Goal: Information Seeking & Learning: Check status

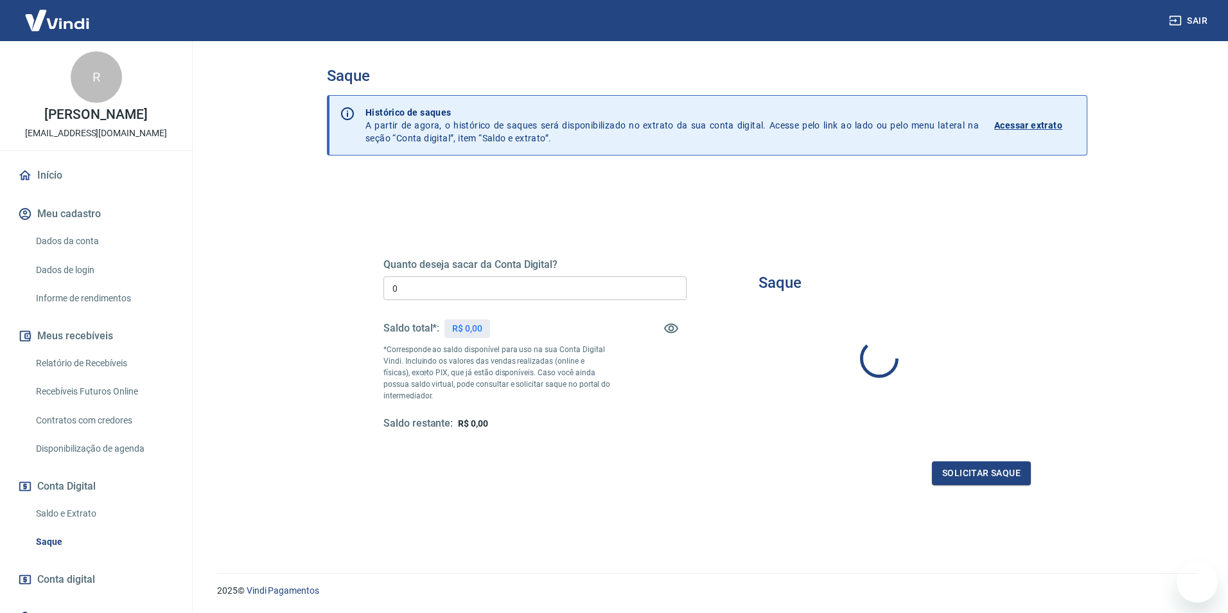
type input "R$ 0,00"
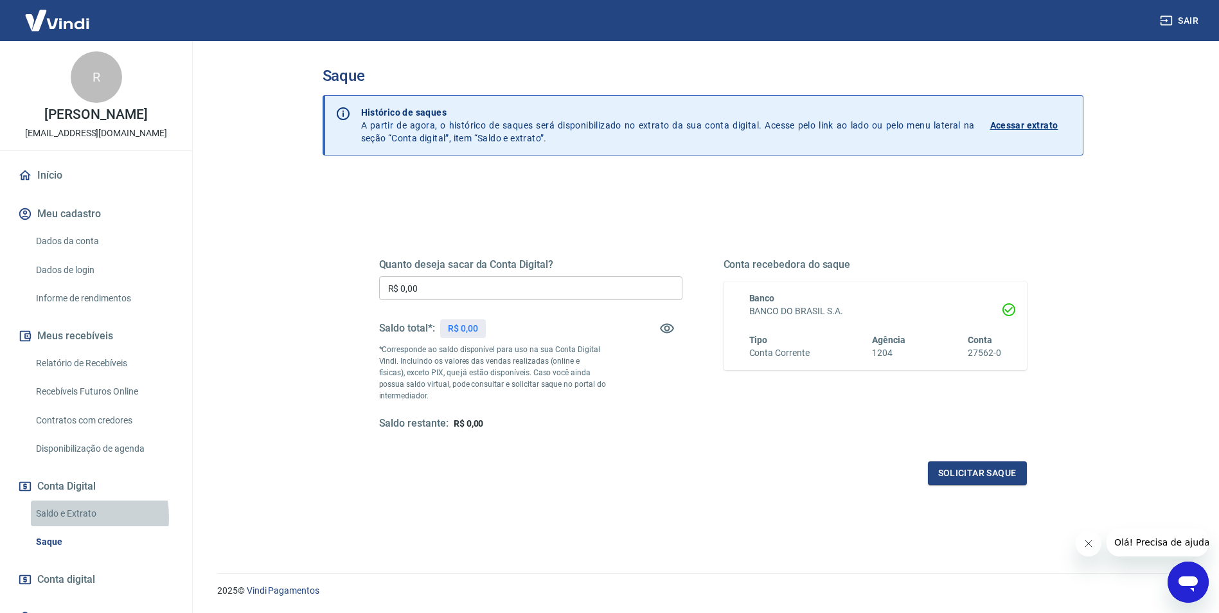
click at [69, 516] on link "Saldo e Extrato" at bounding box center [104, 513] width 146 height 26
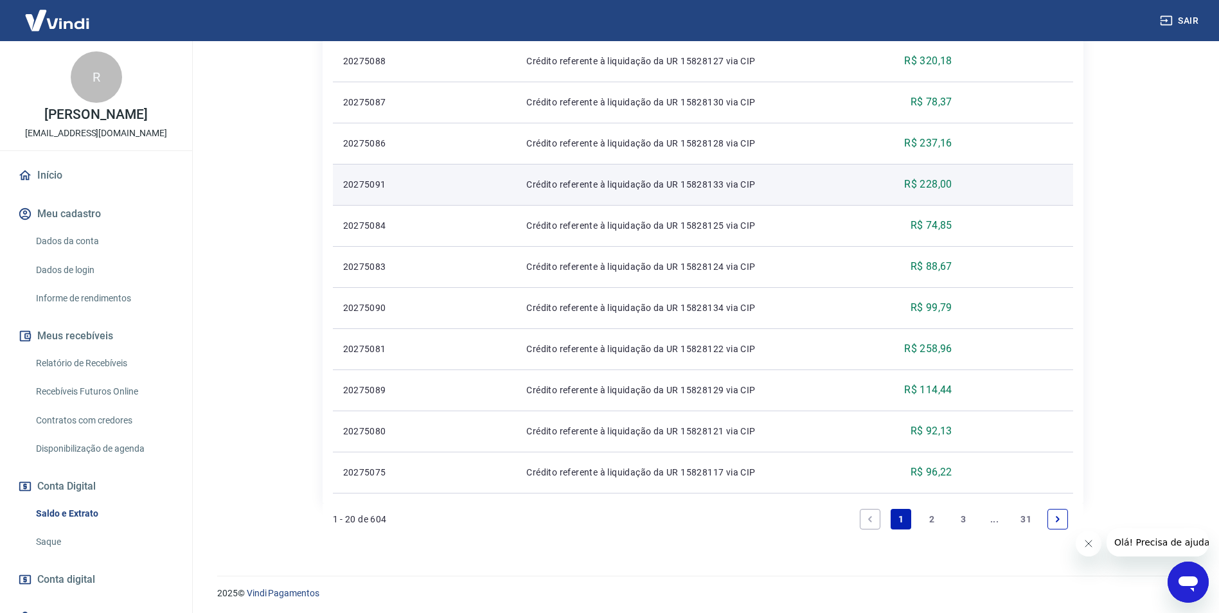
scroll to position [773, 0]
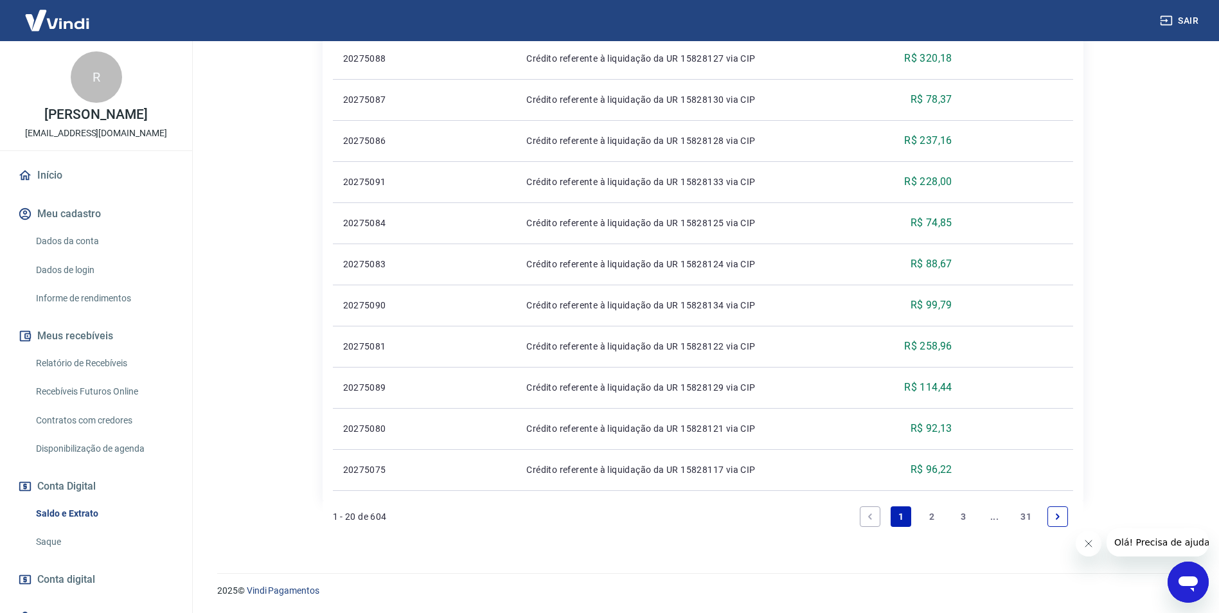
click at [965, 516] on link "3" at bounding box center [963, 516] width 21 height 21
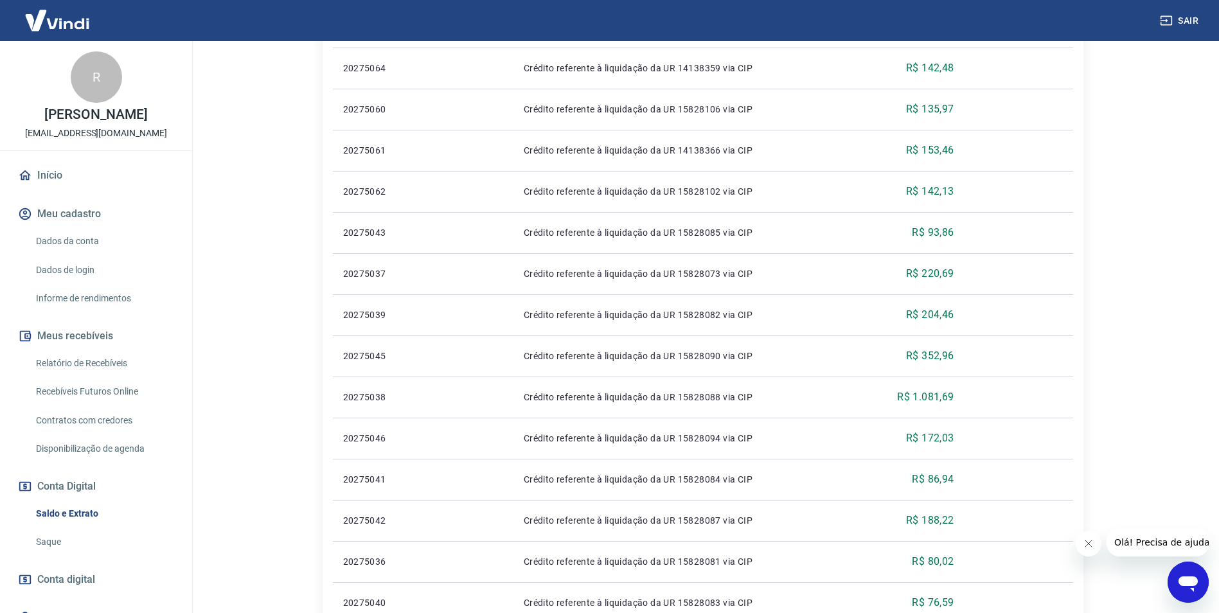
scroll to position [773, 0]
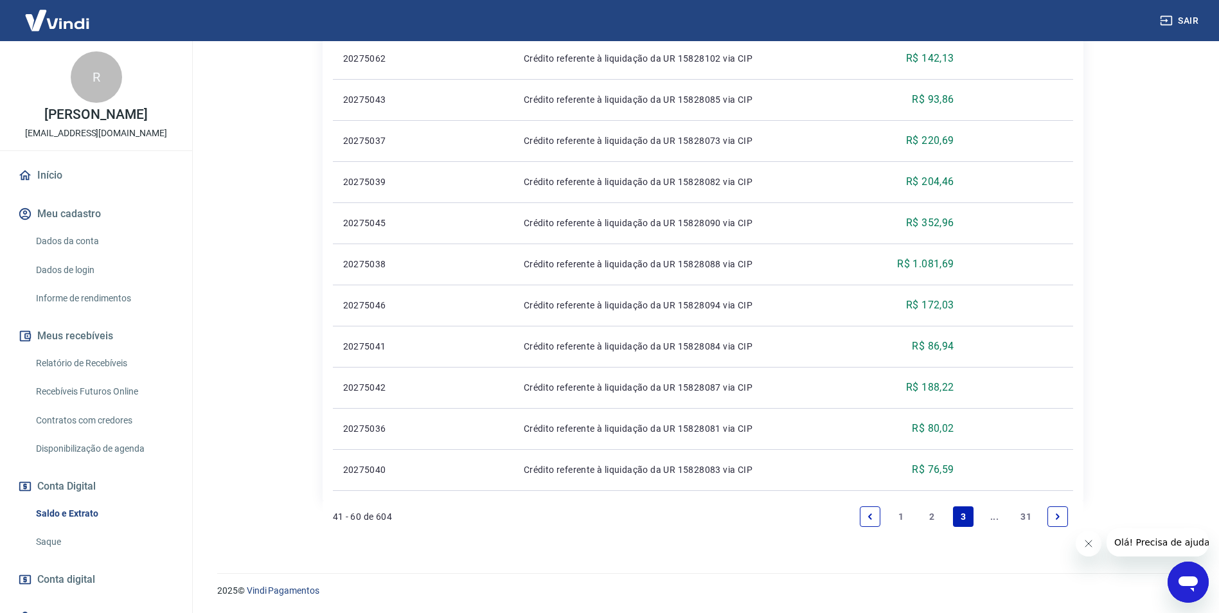
click at [993, 519] on link "..." at bounding box center [994, 516] width 21 height 21
click at [989, 518] on link "..." at bounding box center [994, 516] width 21 height 21
click at [986, 515] on link "..." at bounding box center [994, 516] width 21 height 21
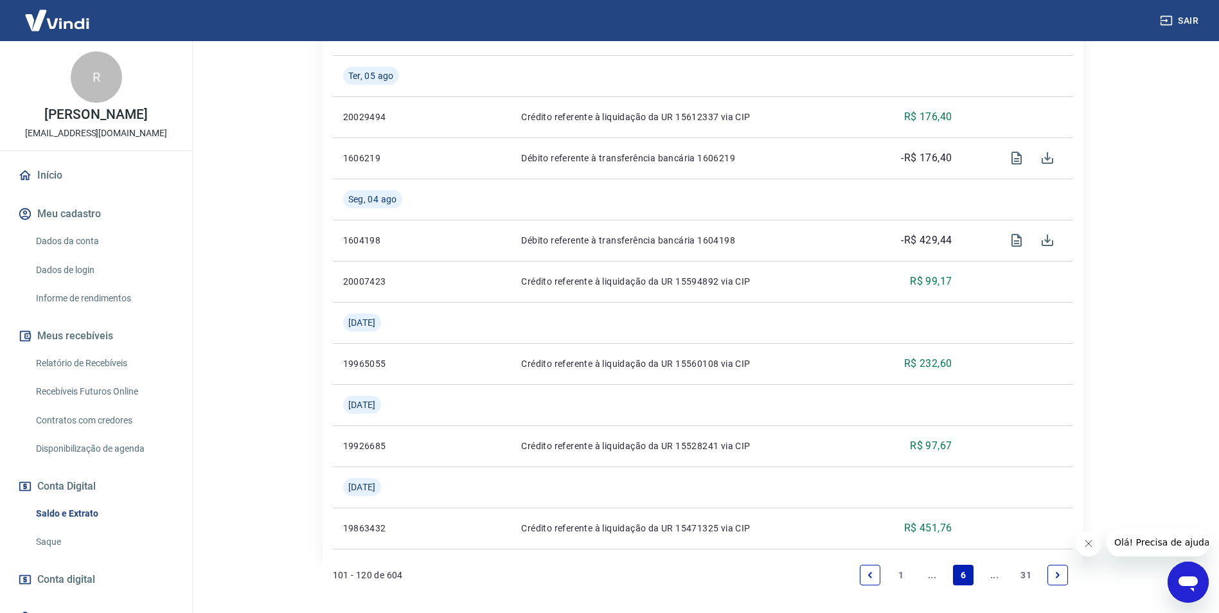
scroll to position [1092, 0]
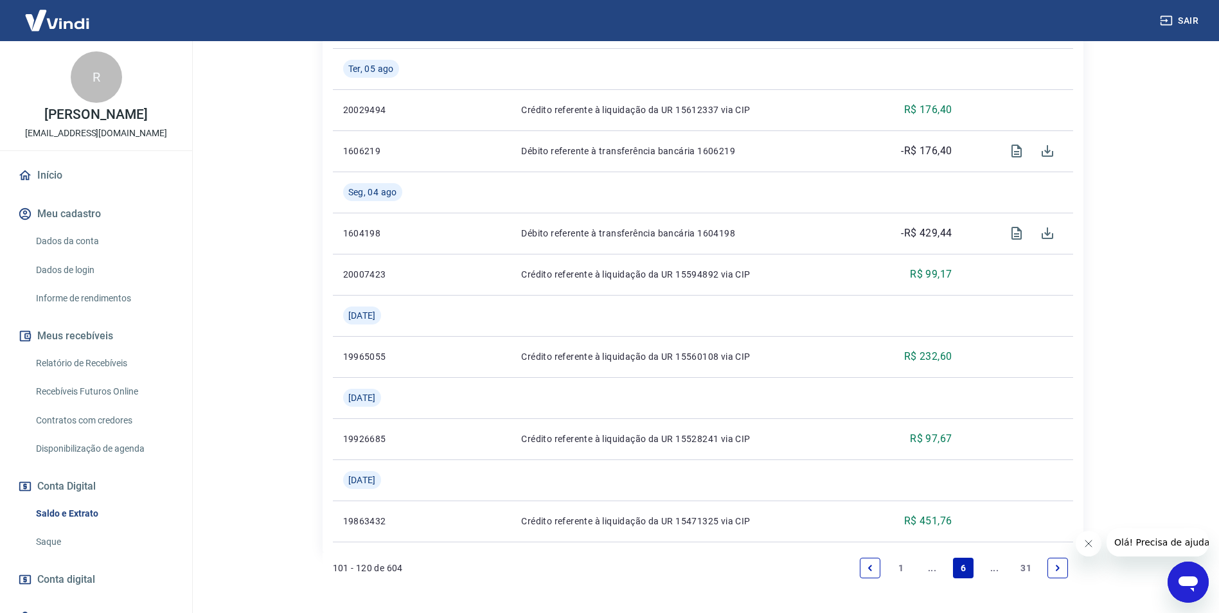
click at [96, 516] on link "Saldo e Extrato" at bounding box center [104, 513] width 146 height 26
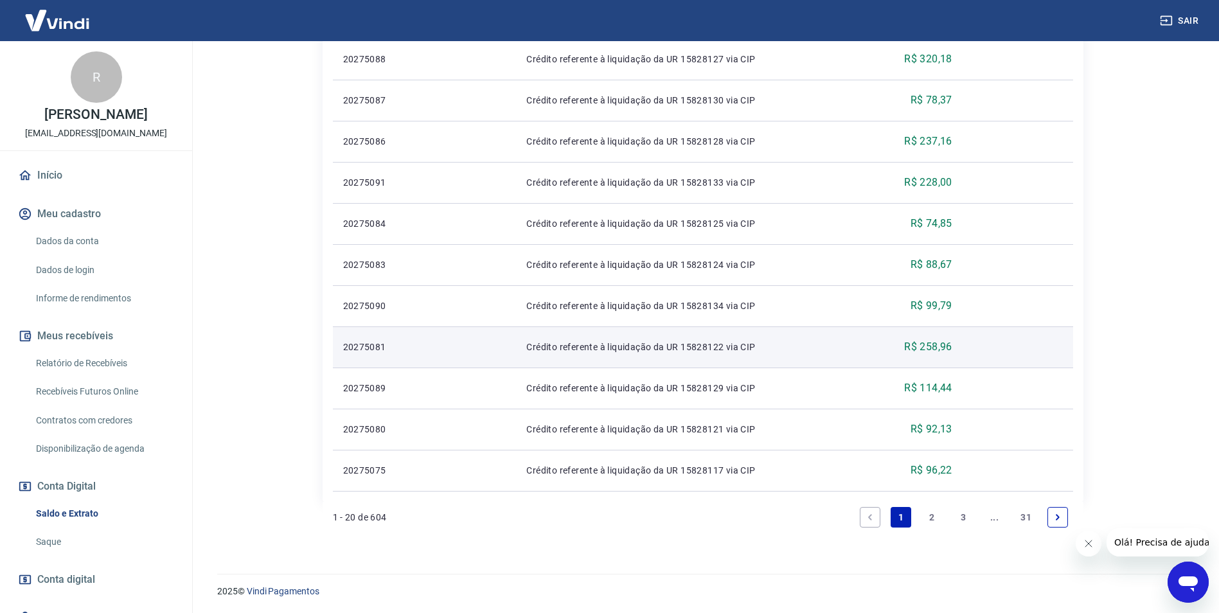
scroll to position [773, 0]
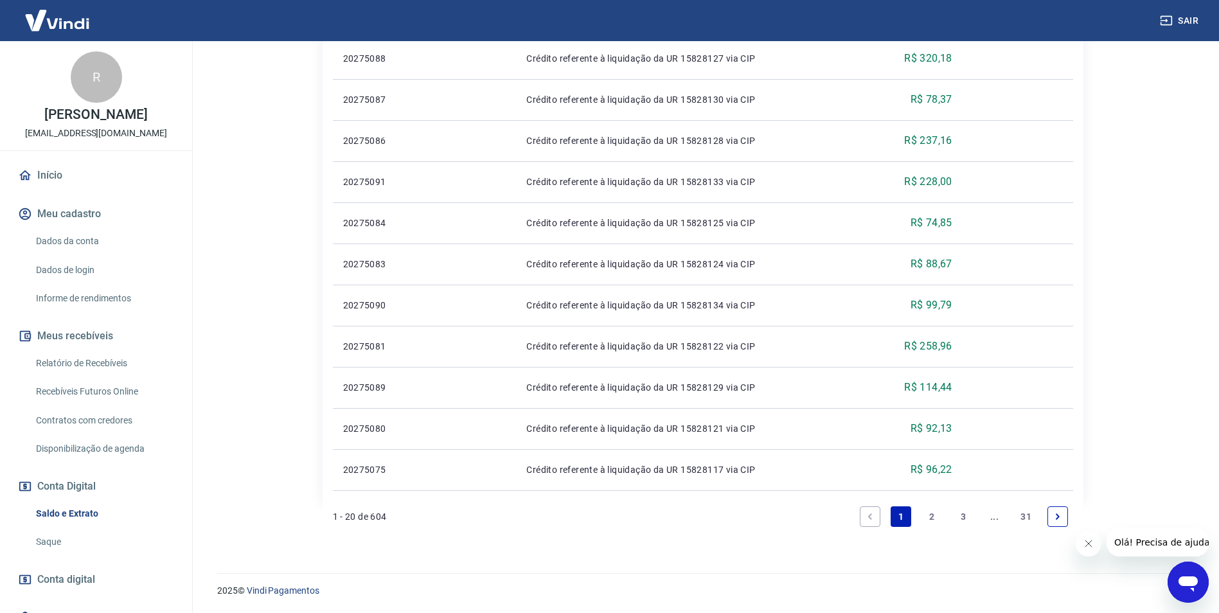
click at [937, 523] on link "2" at bounding box center [932, 516] width 21 height 21
click at [962, 523] on link "3" at bounding box center [963, 516] width 21 height 21
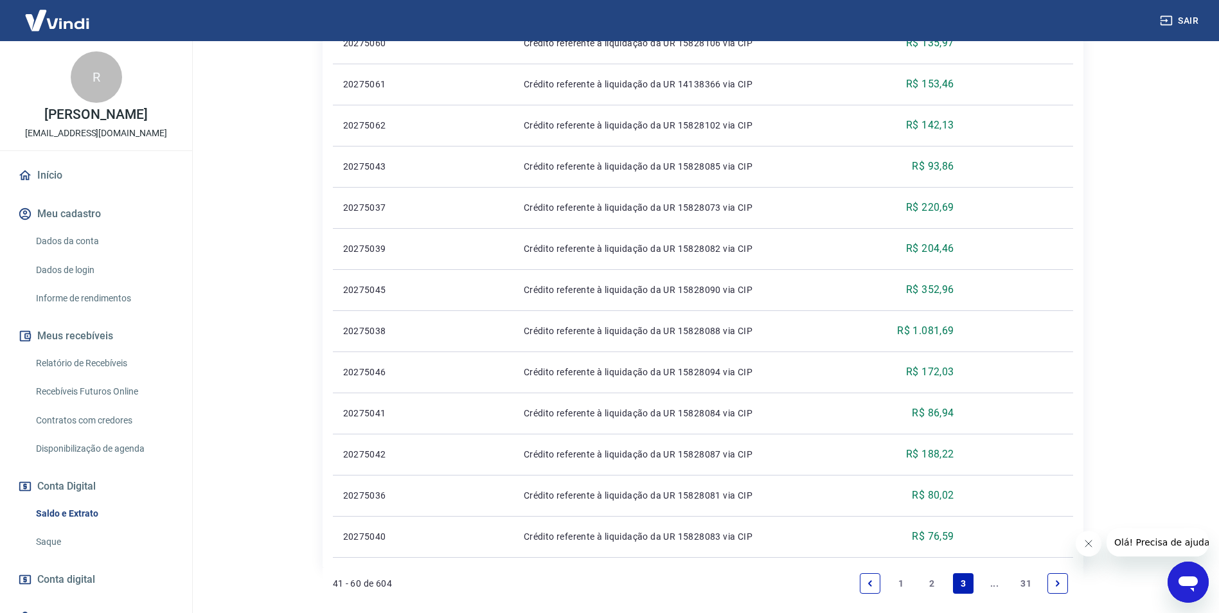
scroll to position [773, 0]
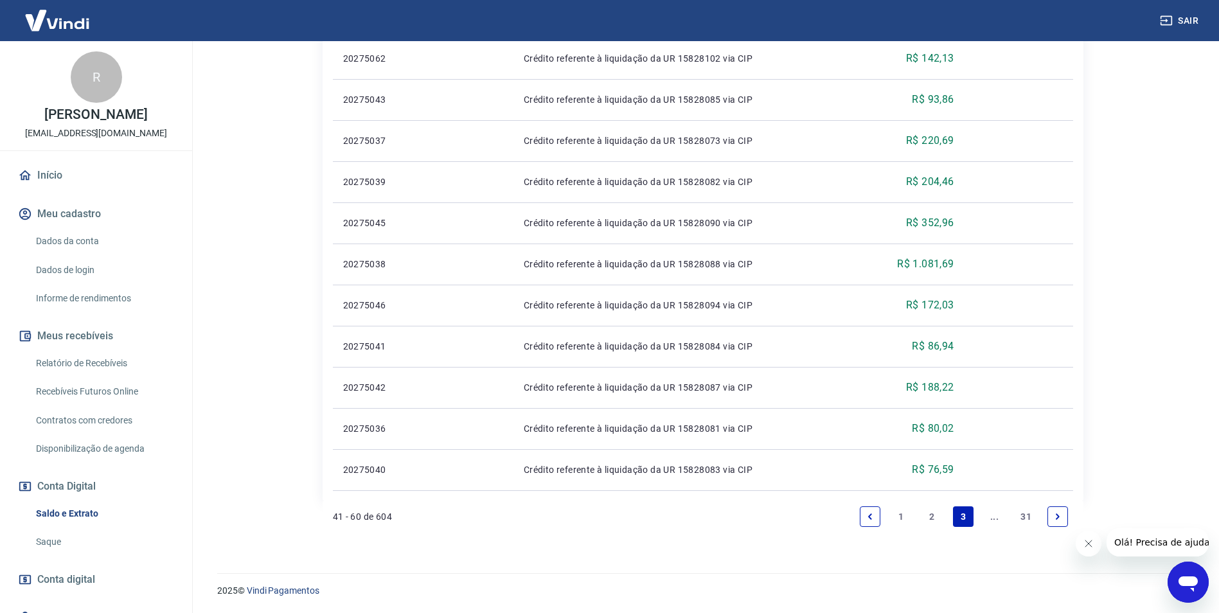
click at [1056, 518] on icon "Next page" at bounding box center [1057, 516] width 9 height 9
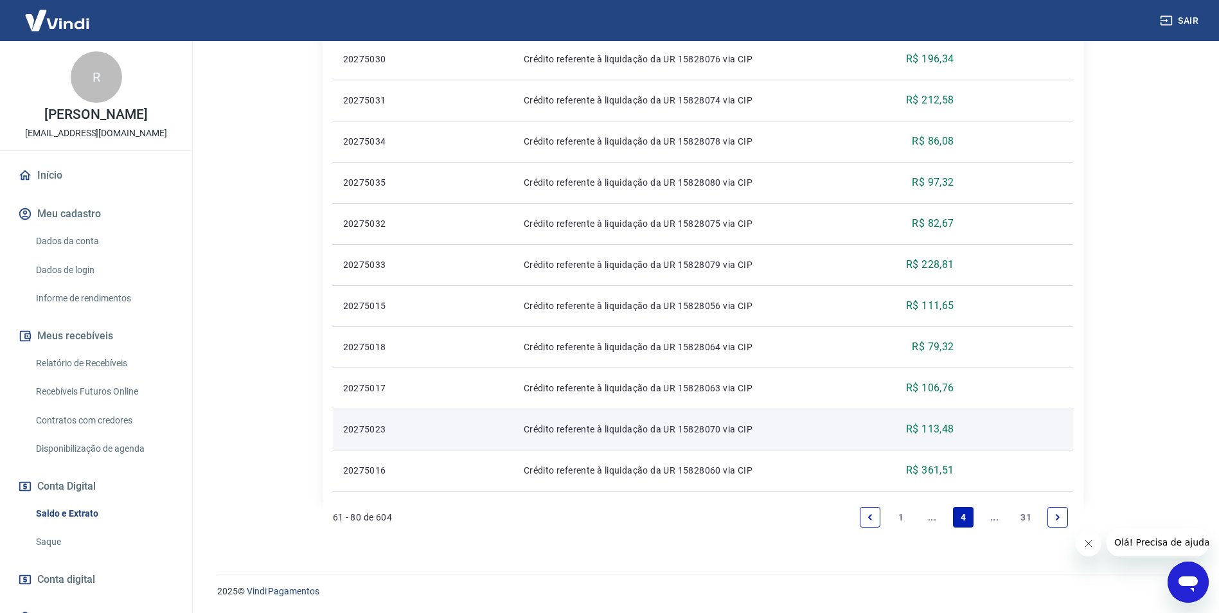
scroll to position [773, 0]
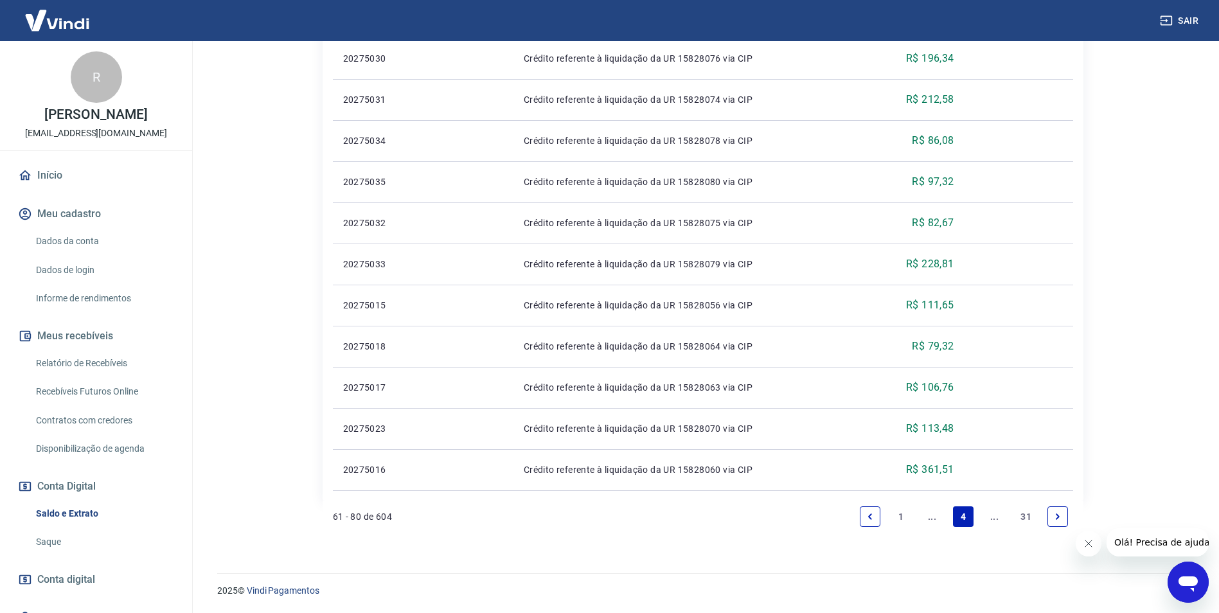
click at [1055, 523] on link "Next page" at bounding box center [1057, 516] width 21 height 21
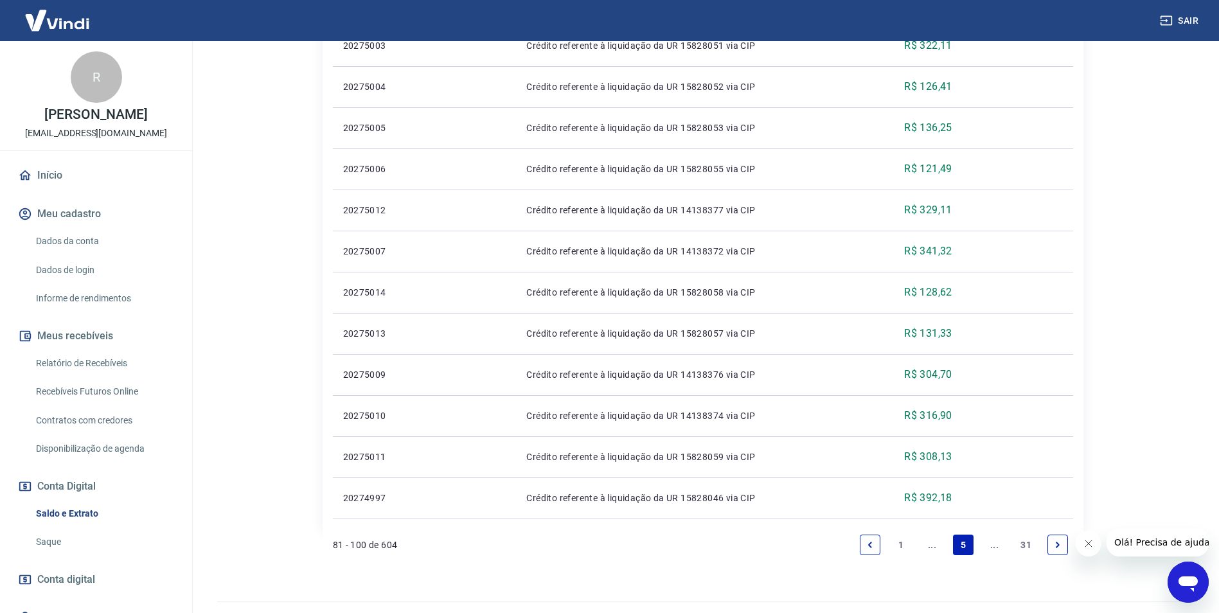
scroll to position [773, 0]
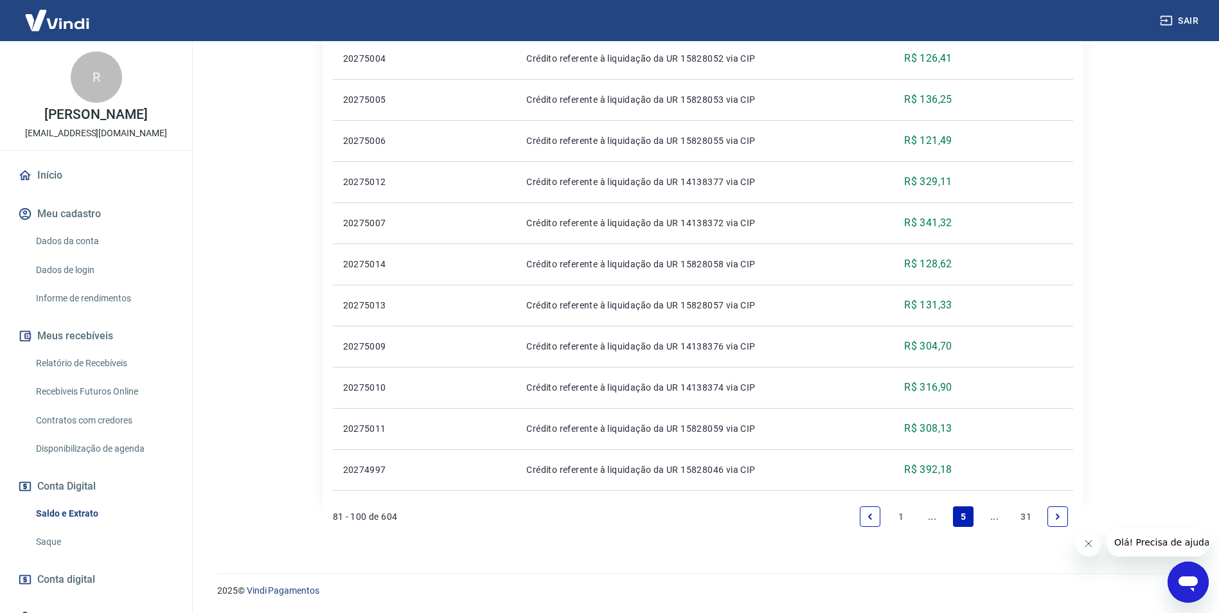
click at [1058, 523] on link "Next page" at bounding box center [1057, 516] width 21 height 21
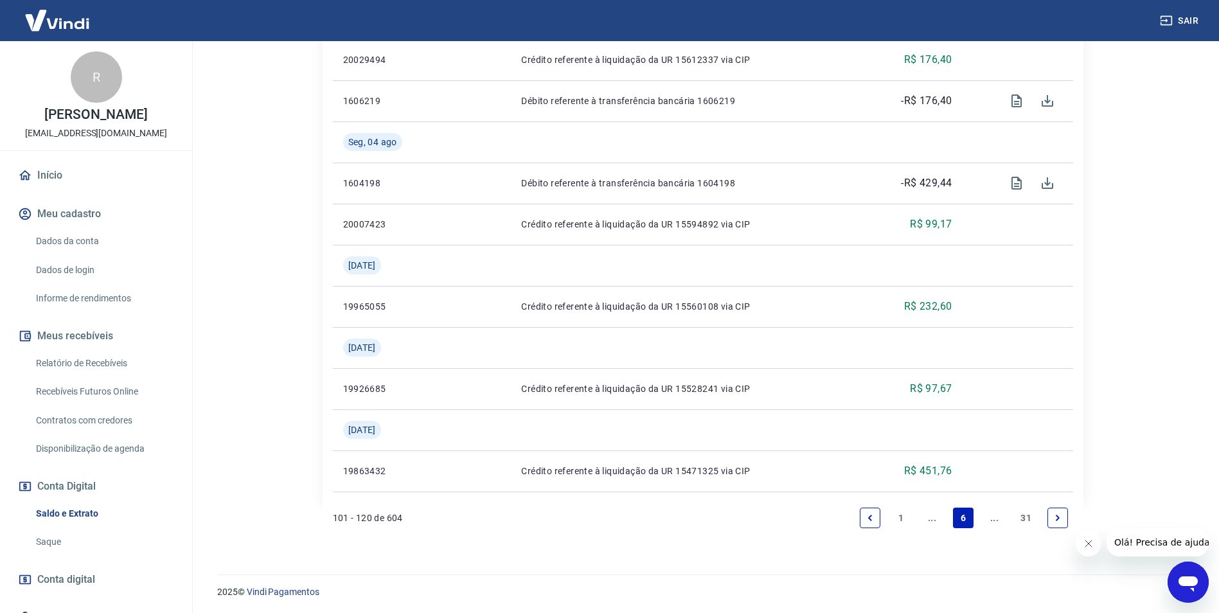
scroll to position [1143, 0]
click at [1052, 516] on link "Next page" at bounding box center [1057, 516] width 21 height 21
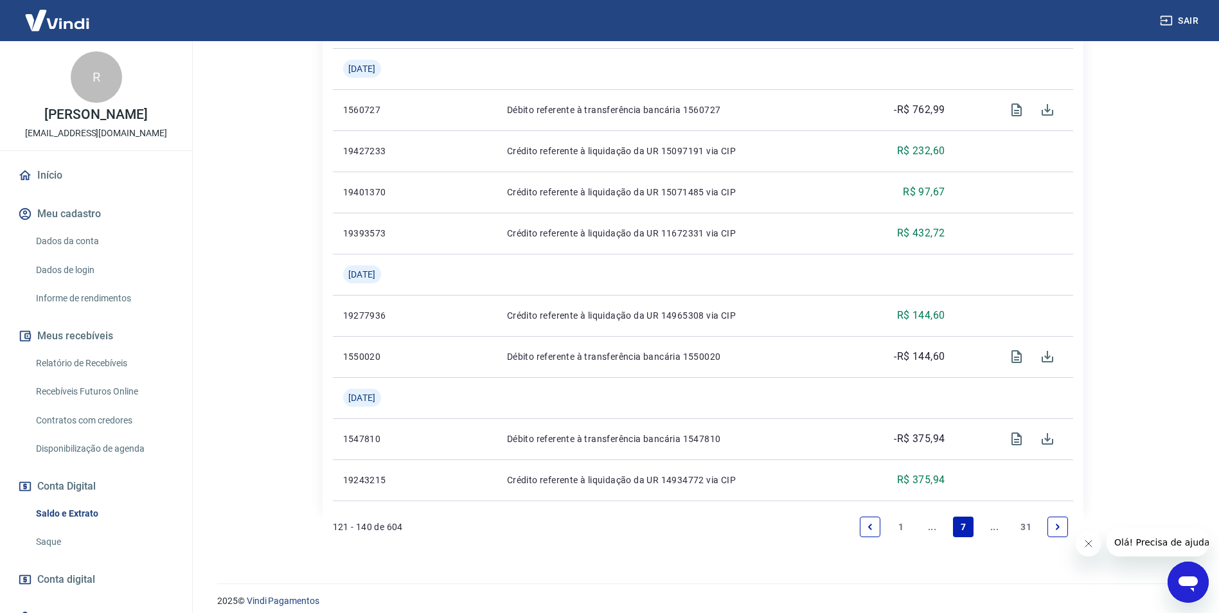
scroll to position [1102, 0]
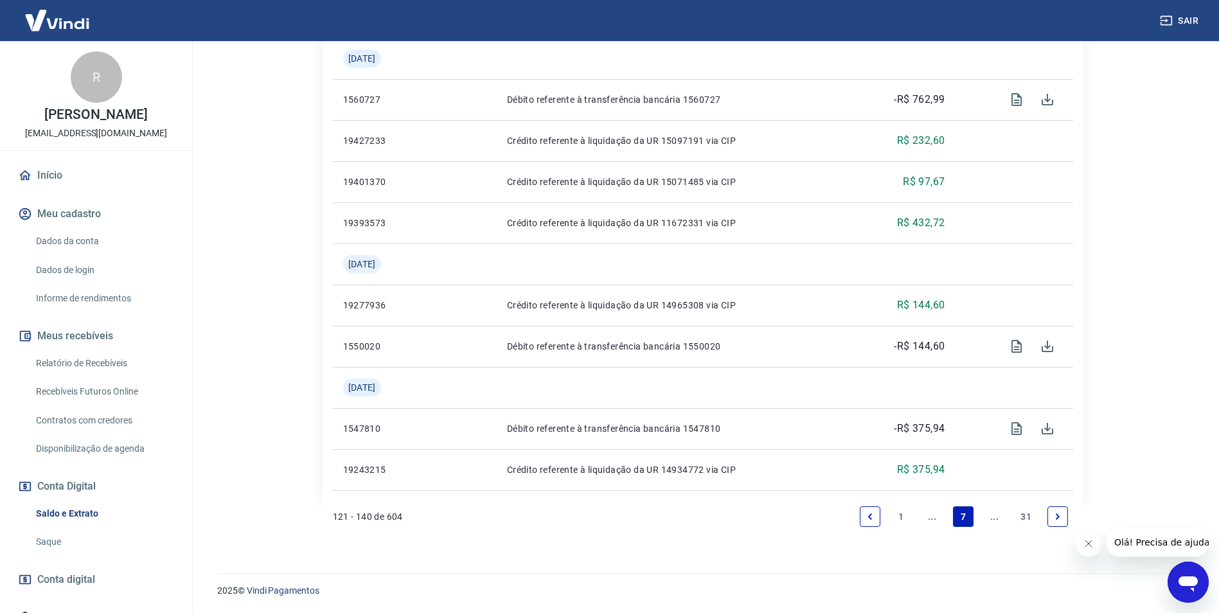
click at [1055, 522] on link "Next page" at bounding box center [1057, 516] width 21 height 21
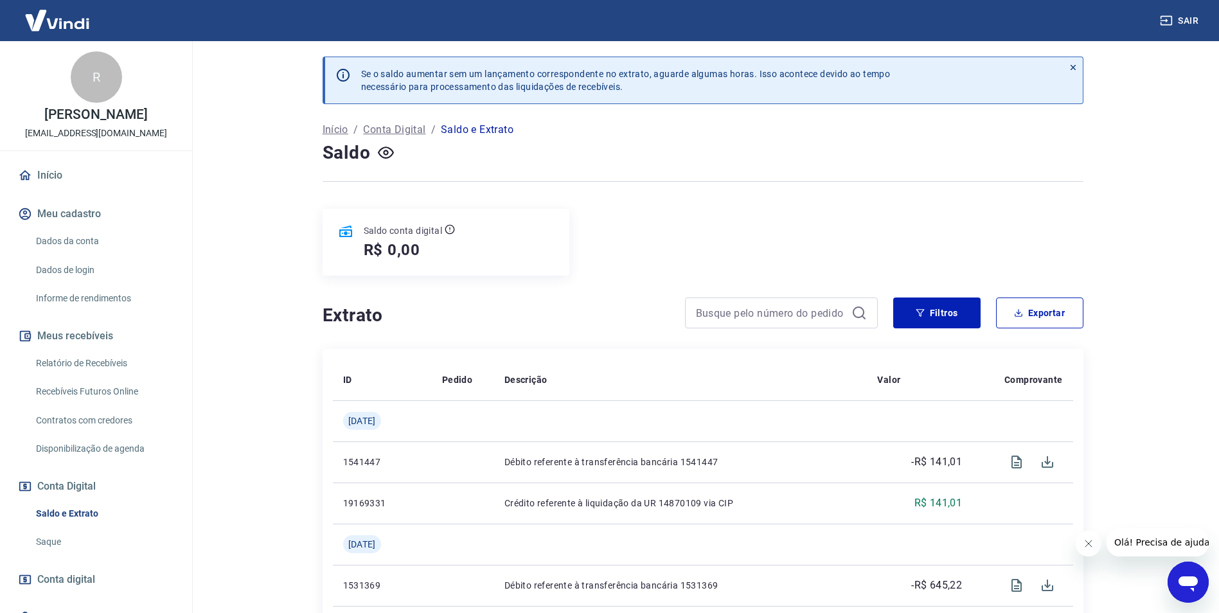
click at [130, 360] on link "Relatório de Recebíveis" at bounding box center [104, 363] width 146 height 26
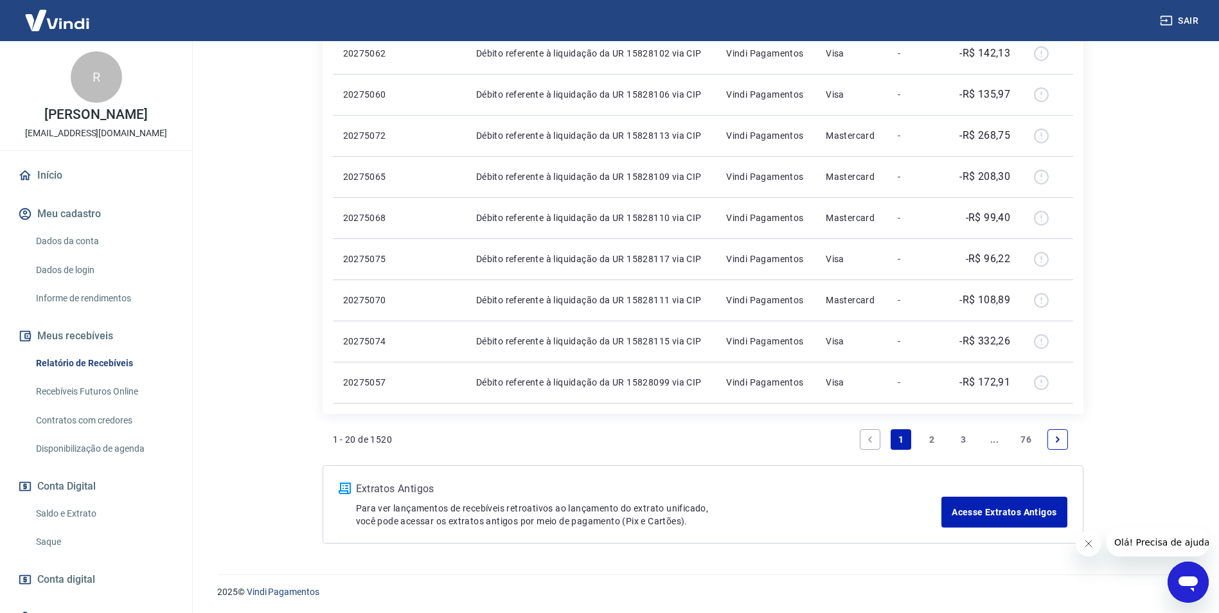
scroll to position [788, 0]
click at [935, 437] on link "2" at bounding box center [932, 438] width 21 height 21
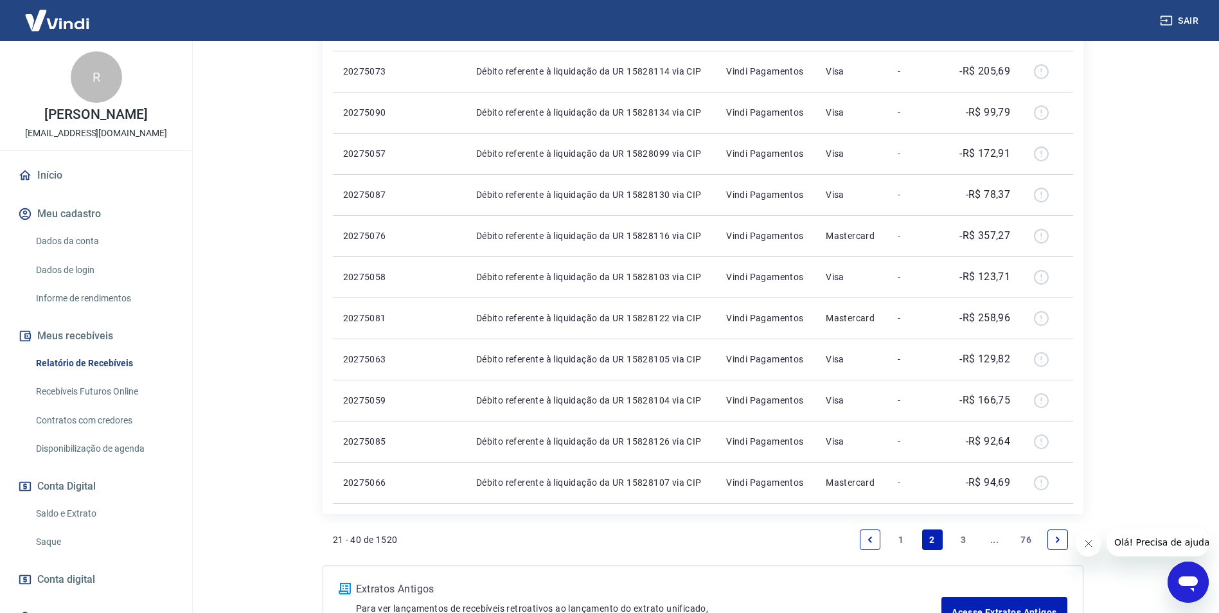
scroll to position [771, 0]
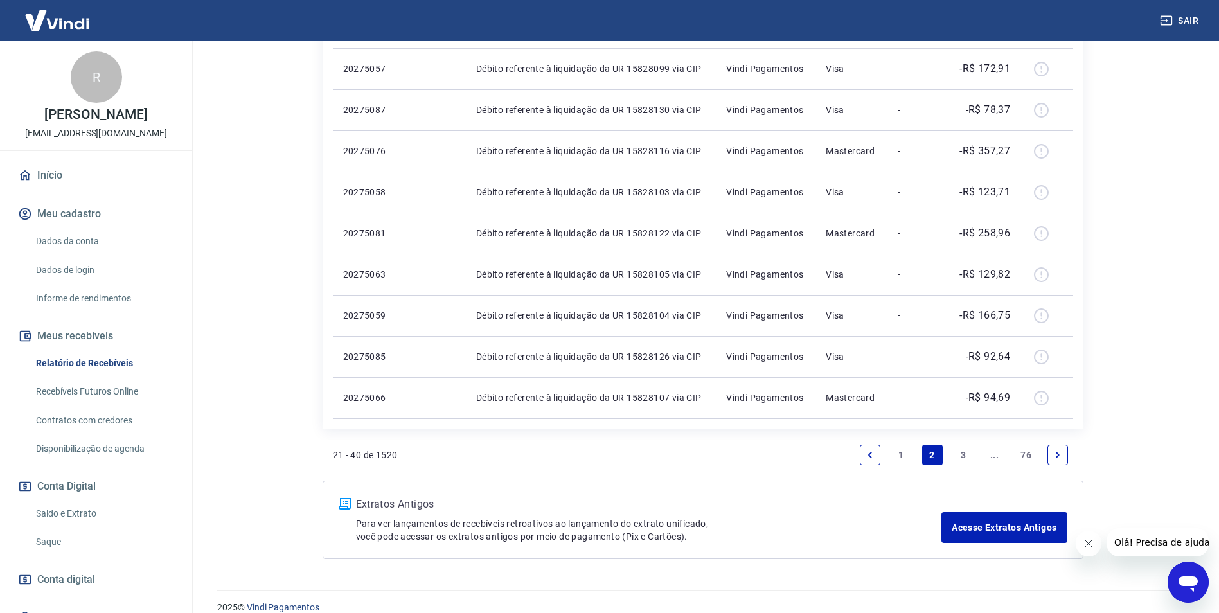
click at [960, 454] on link "3" at bounding box center [963, 455] width 21 height 21
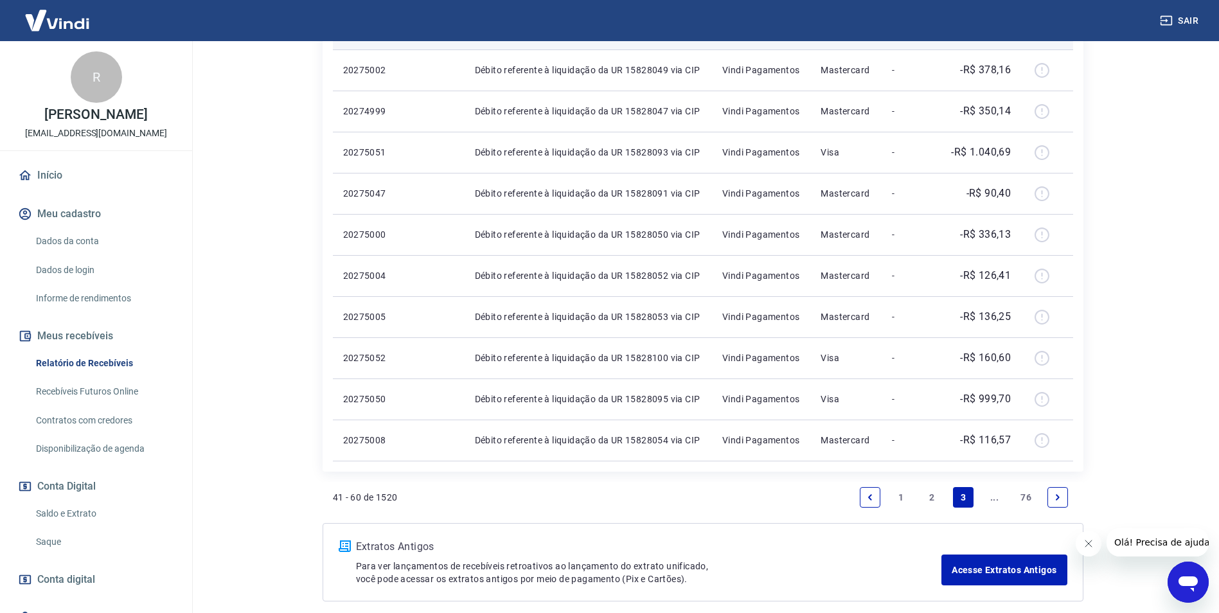
scroll to position [771, 0]
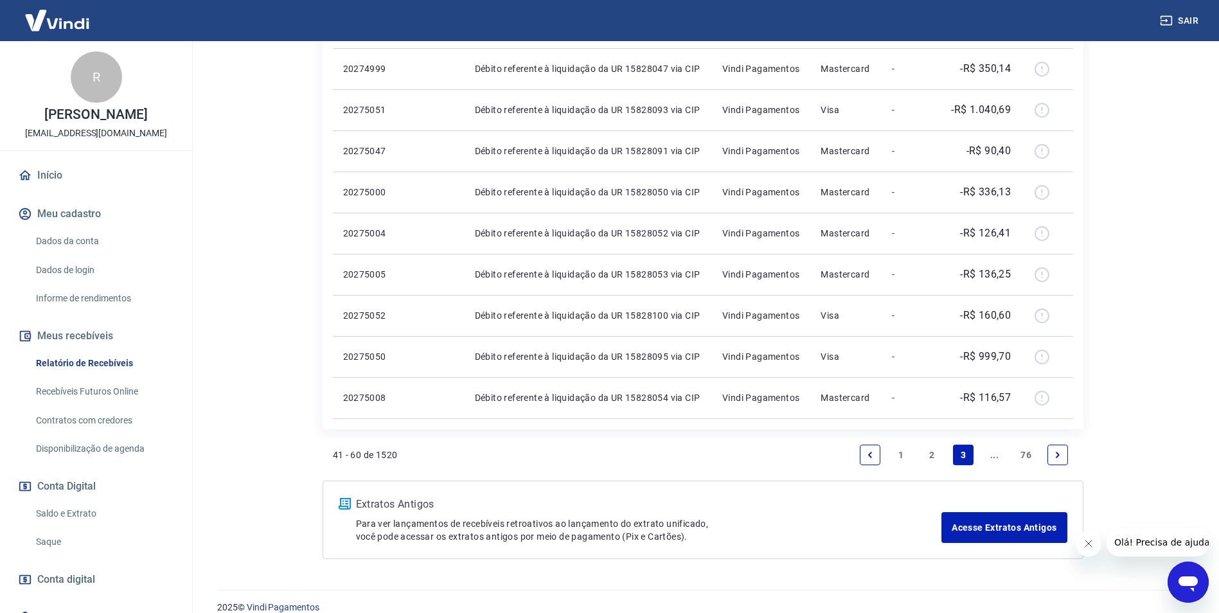
click at [1053, 456] on icon "Next page" at bounding box center [1057, 454] width 9 height 9
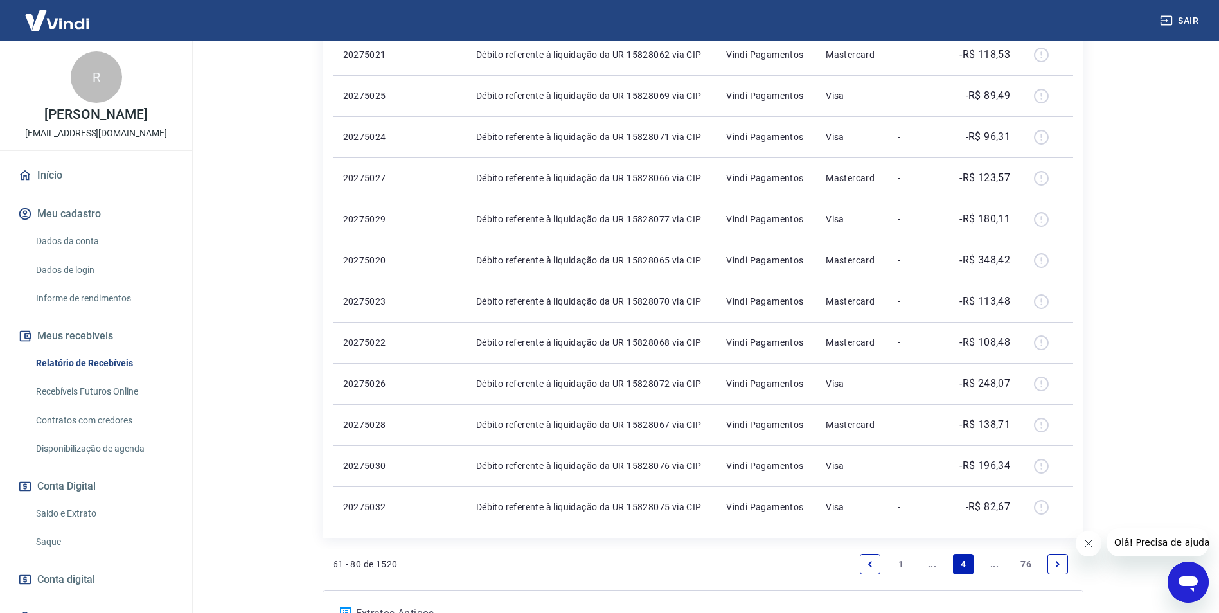
scroll to position [707, 0]
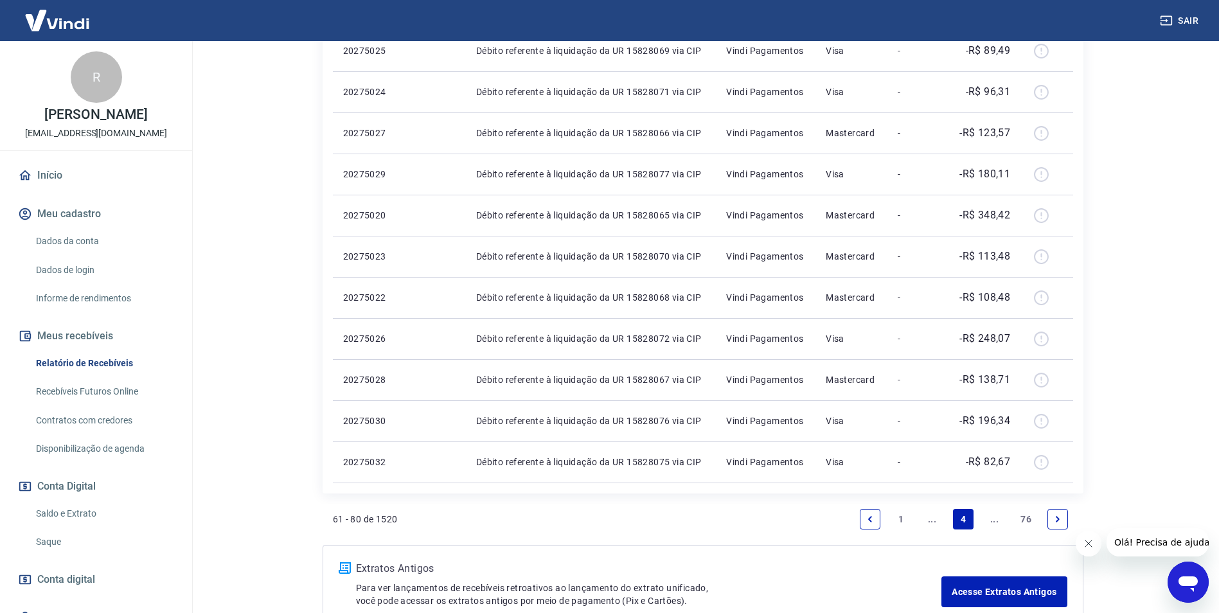
click at [1057, 526] on link "Next page" at bounding box center [1057, 519] width 21 height 21
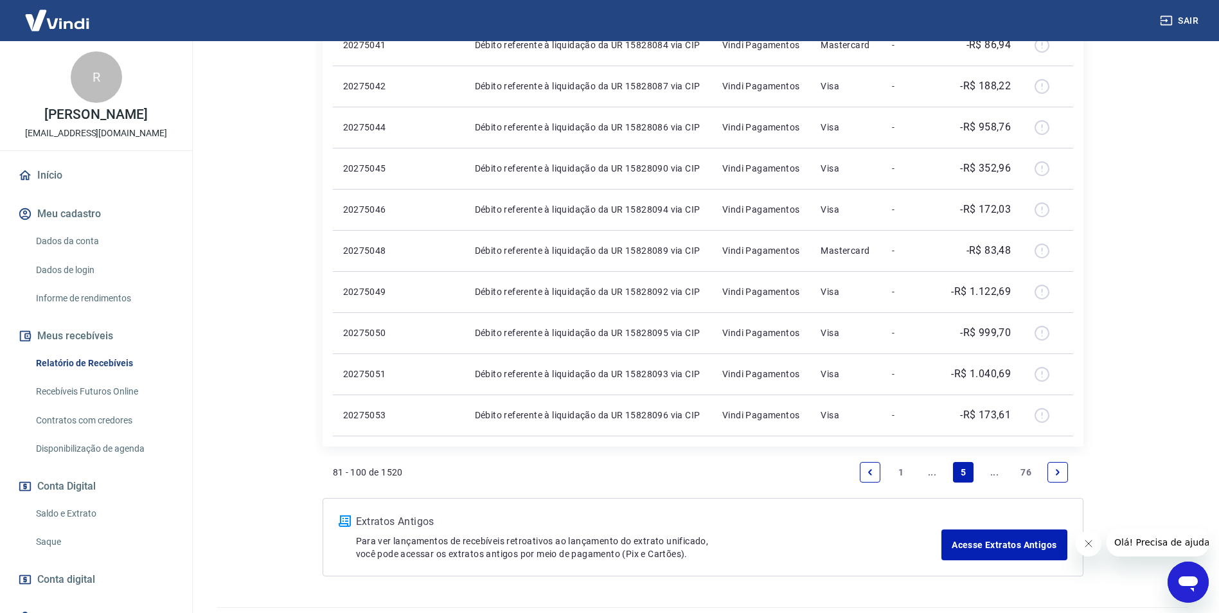
scroll to position [771, 0]
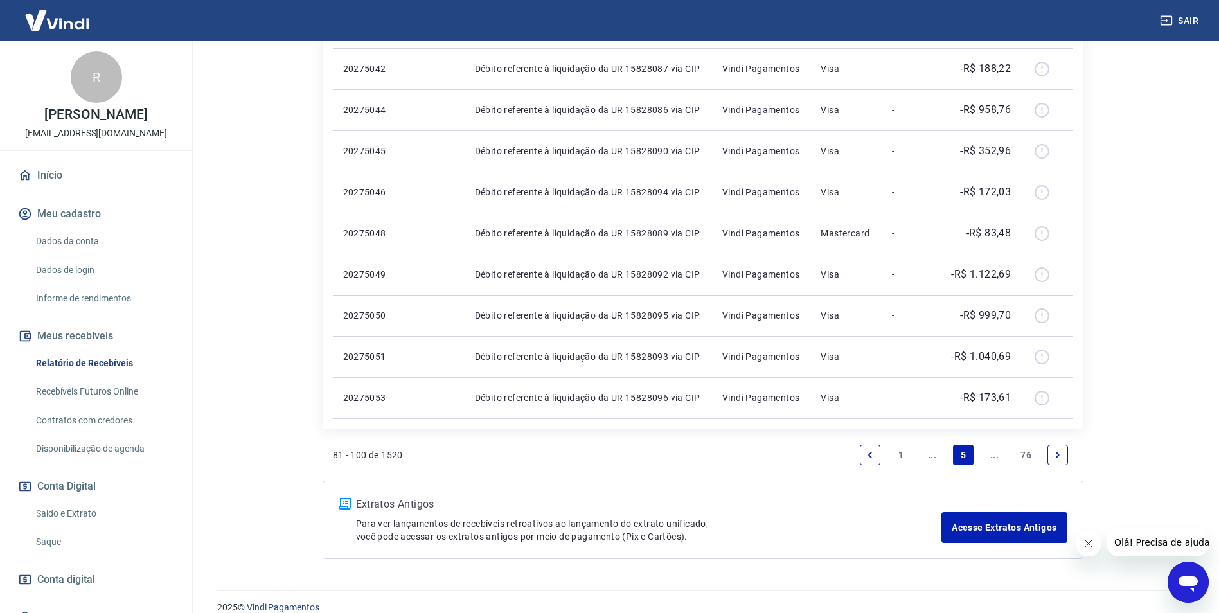
click at [1052, 459] on link "Next page" at bounding box center [1057, 455] width 21 height 21
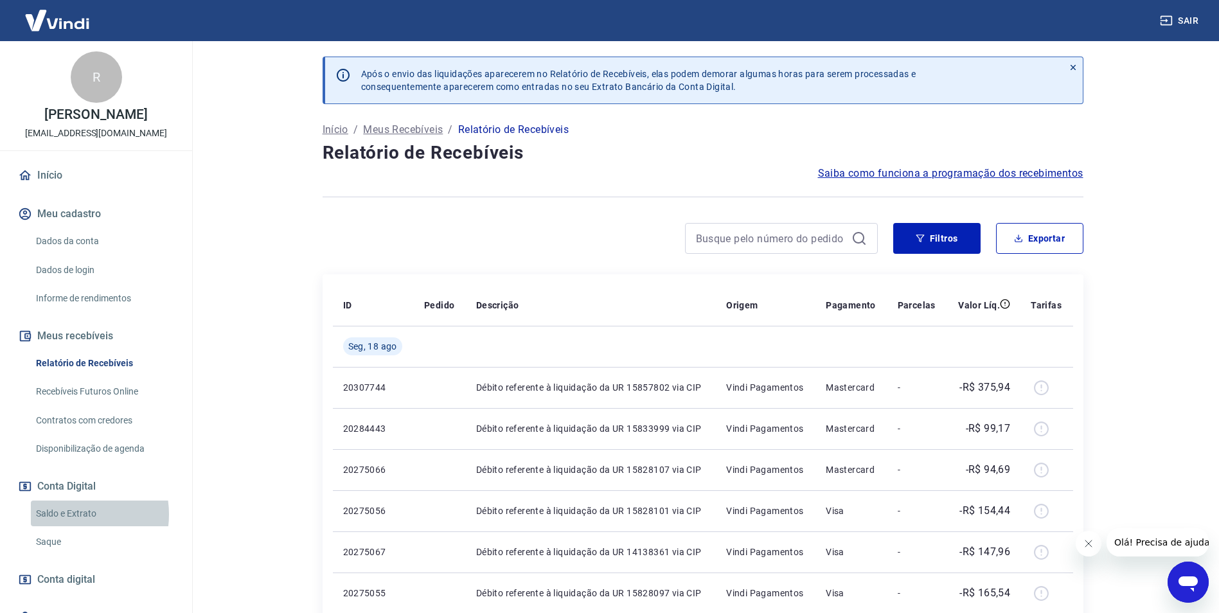
click at [66, 514] on link "Saldo e Extrato" at bounding box center [104, 513] width 146 height 26
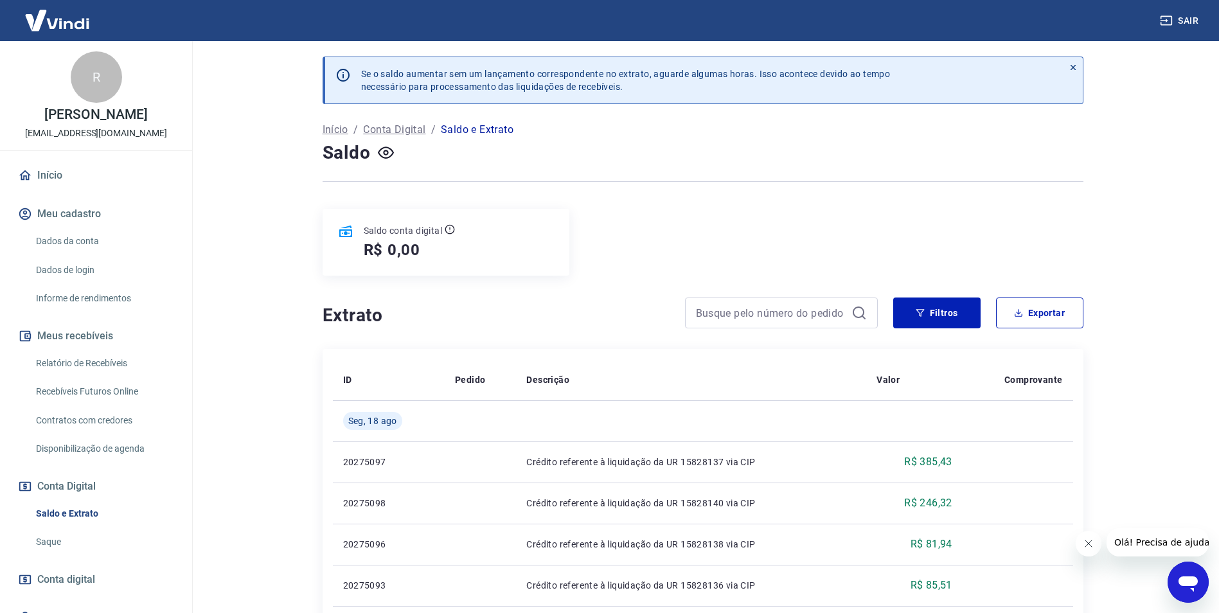
click at [1181, 23] on button "Sair" at bounding box center [1180, 21] width 46 height 24
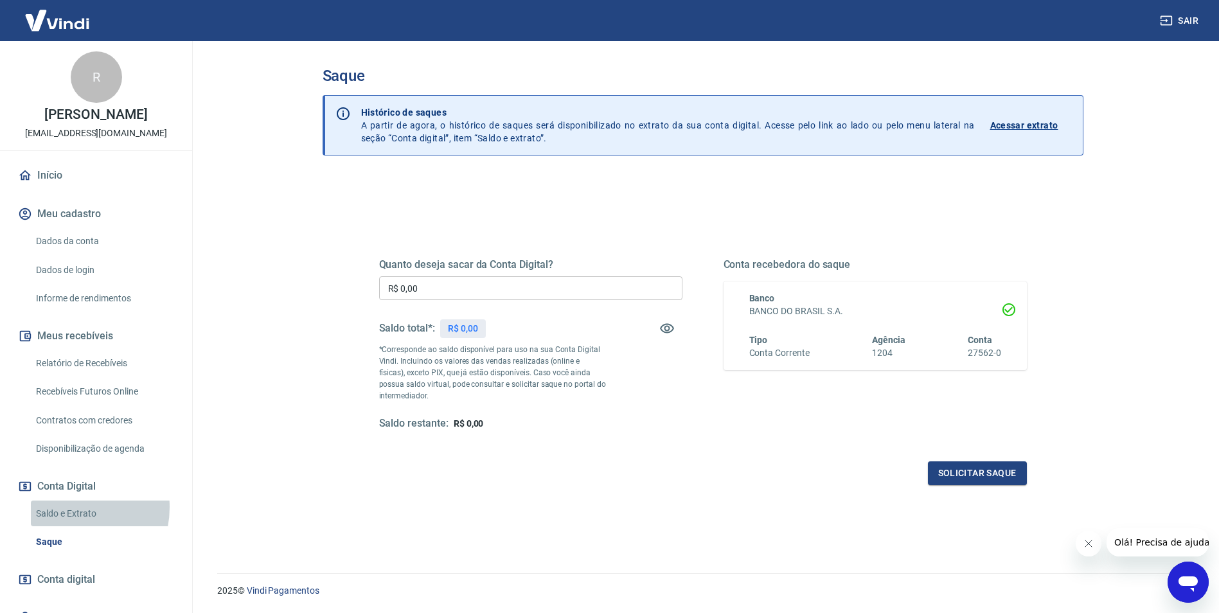
click at [71, 507] on link "Saldo e Extrato" at bounding box center [104, 513] width 146 height 26
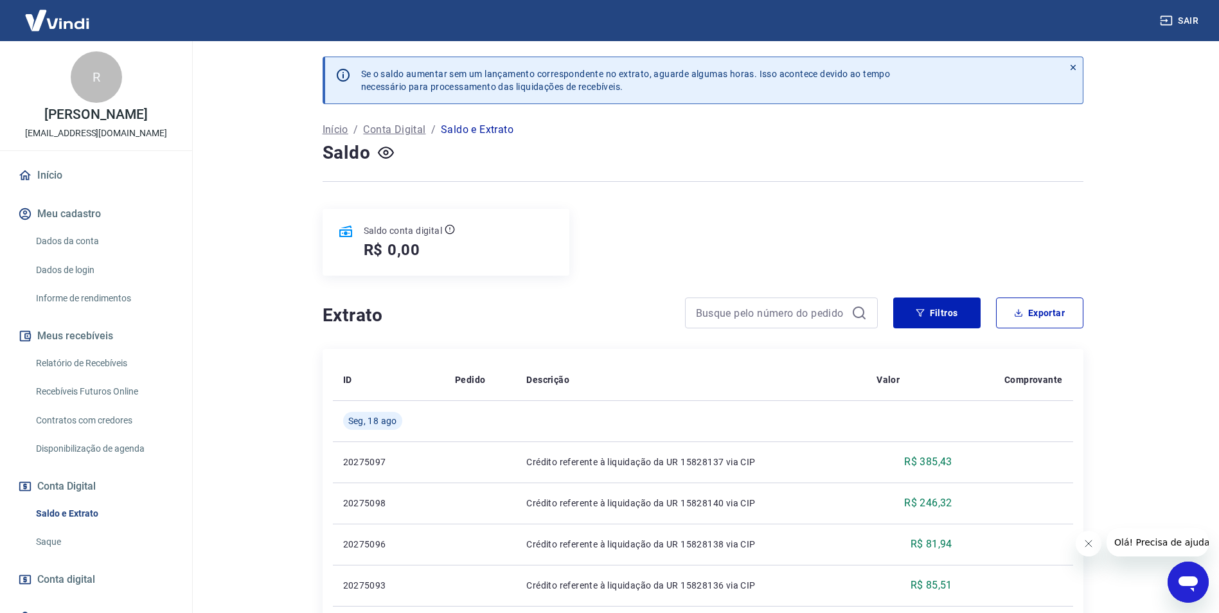
click at [55, 542] on link "Saque" at bounding box center [104, 542] width 146 height 26
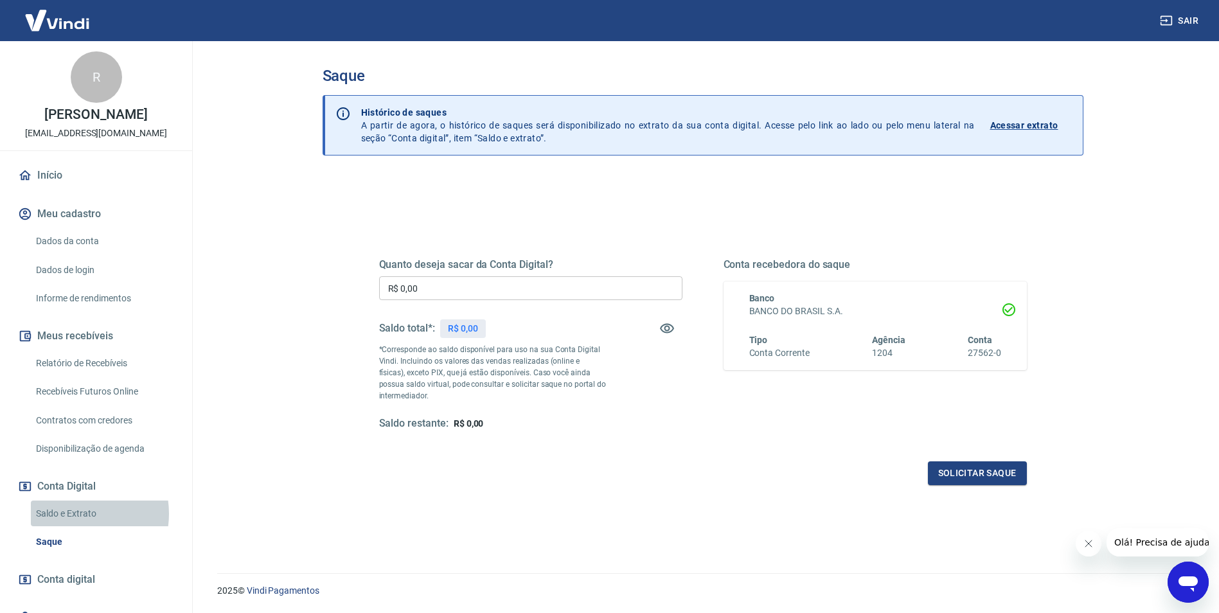
click at [73, 513] on link "Saldo e Extrato" at bounding box center [104, 513] width 146 height 26
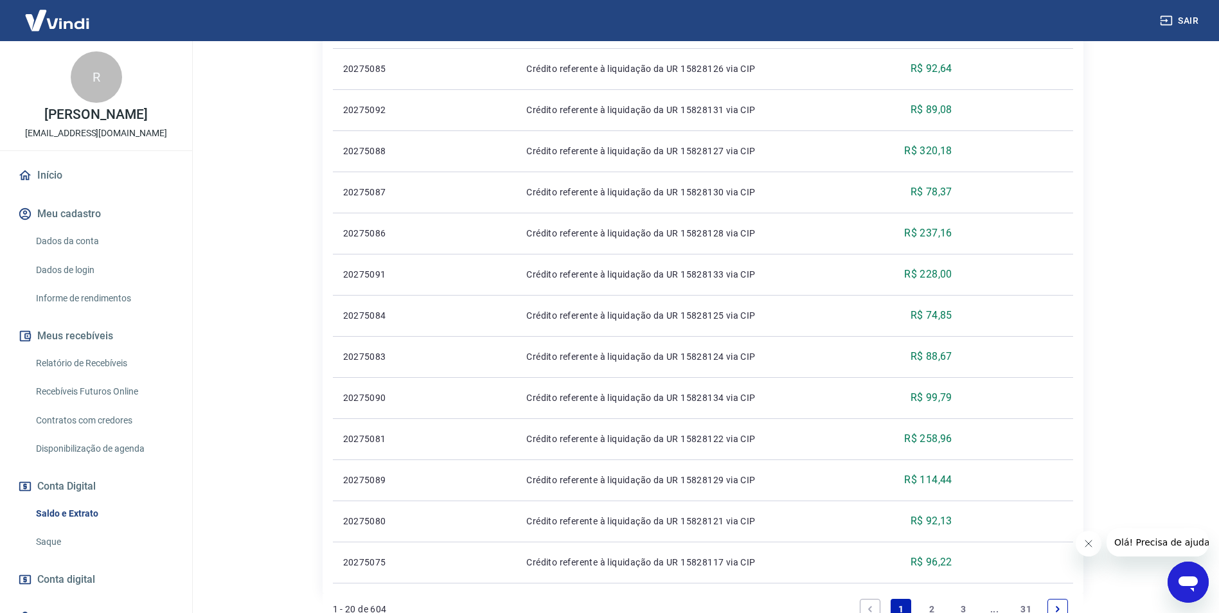
scroll to position [773, 0]
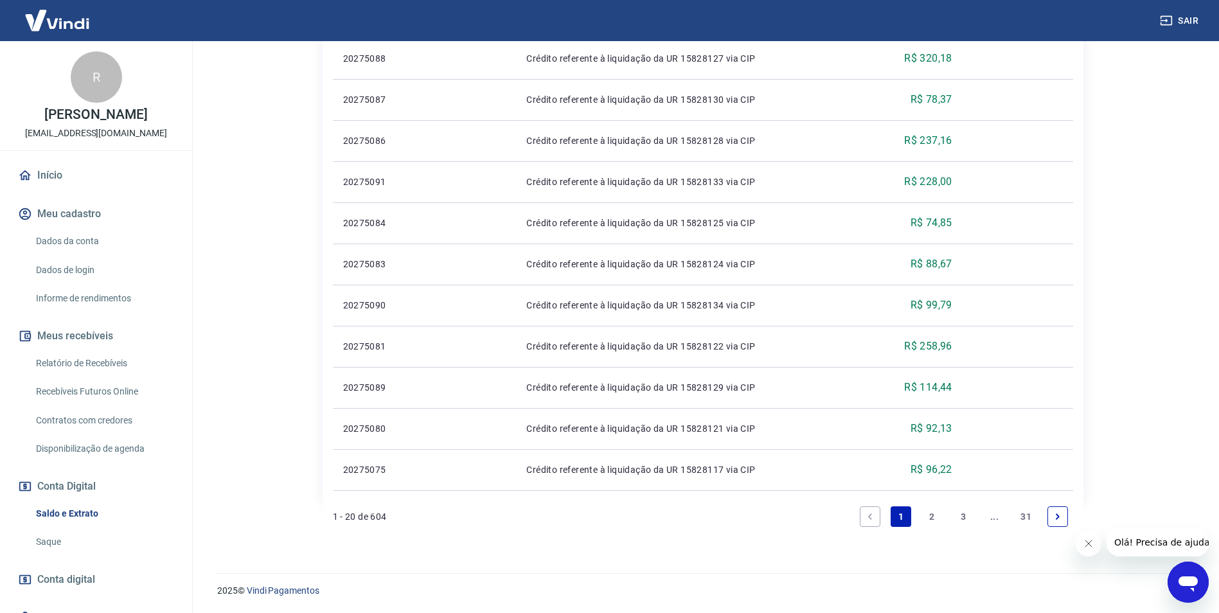
click at [92, 358] on link "Relatório de Recebíveis" at bounding box center [104, 363] width 146 height 26
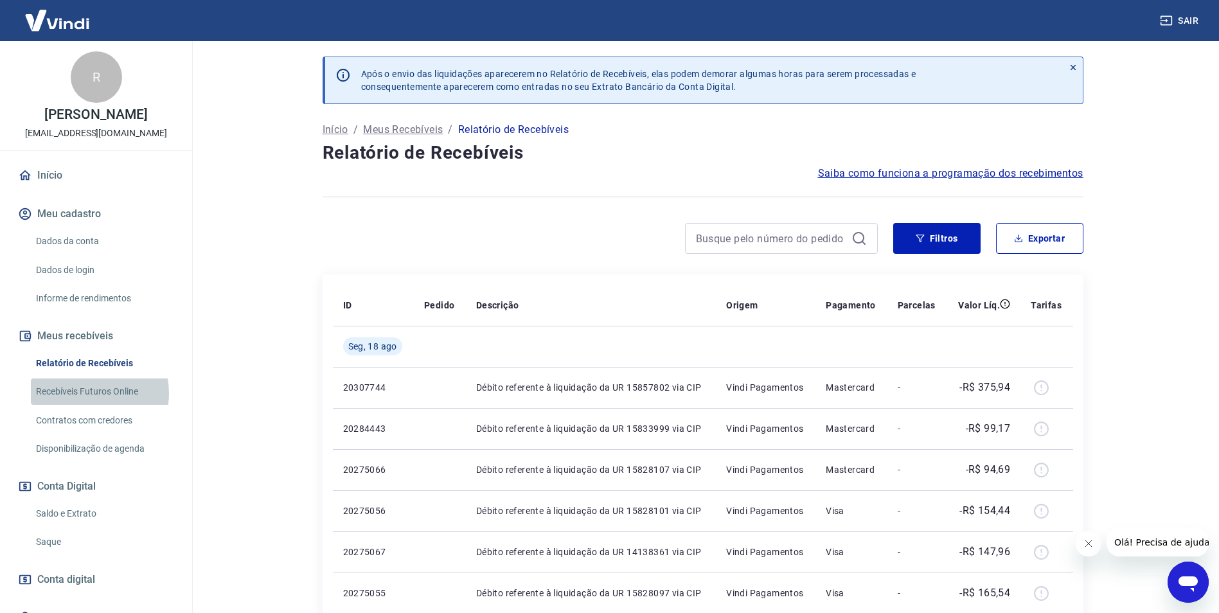
click at [84, 393] on link "Recebíveis Futuros Online" at bounding box center [104, 391] width 146 height 26
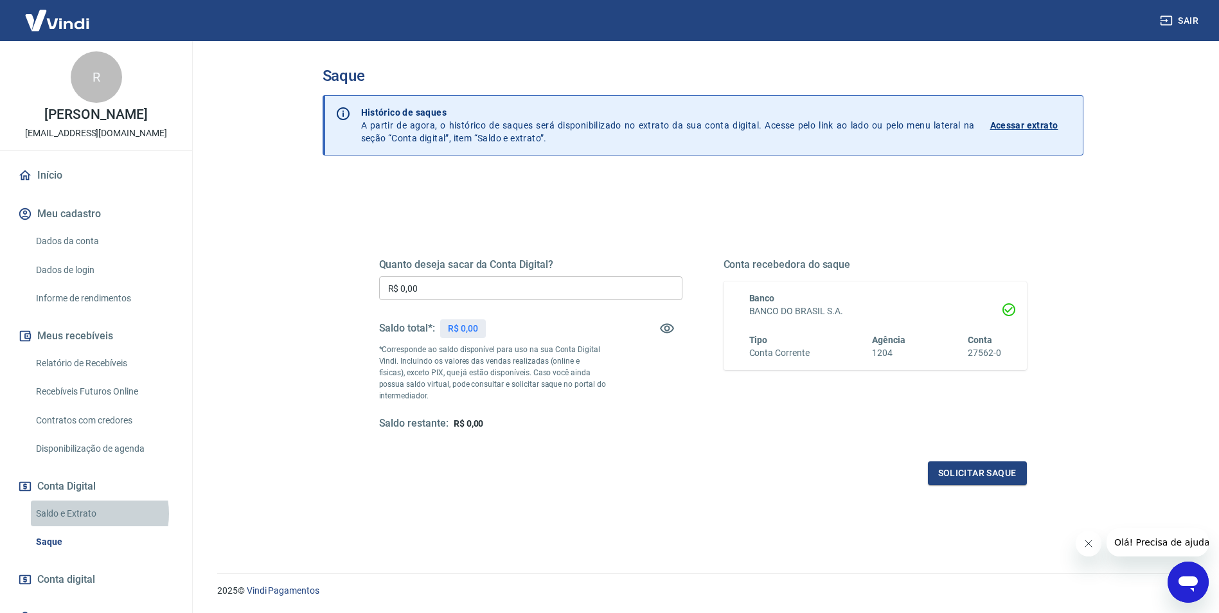
click at [86, 513] on link "Saldo e Extrato" at bounding box center [104, 513] width 146 height 26
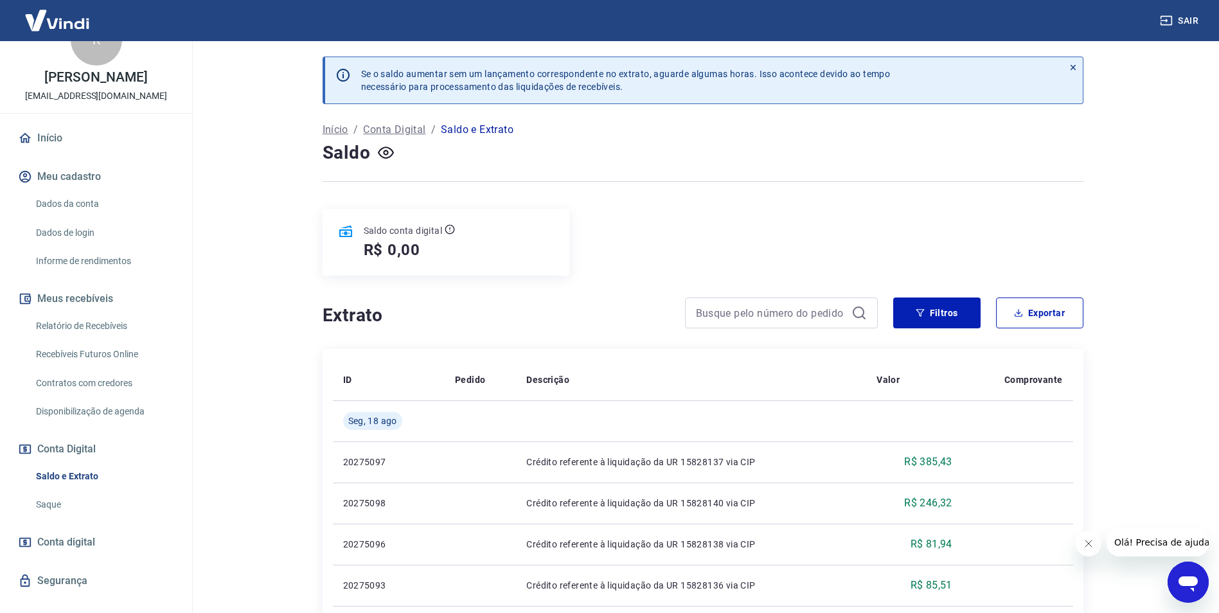
scroll to position [58, 0]
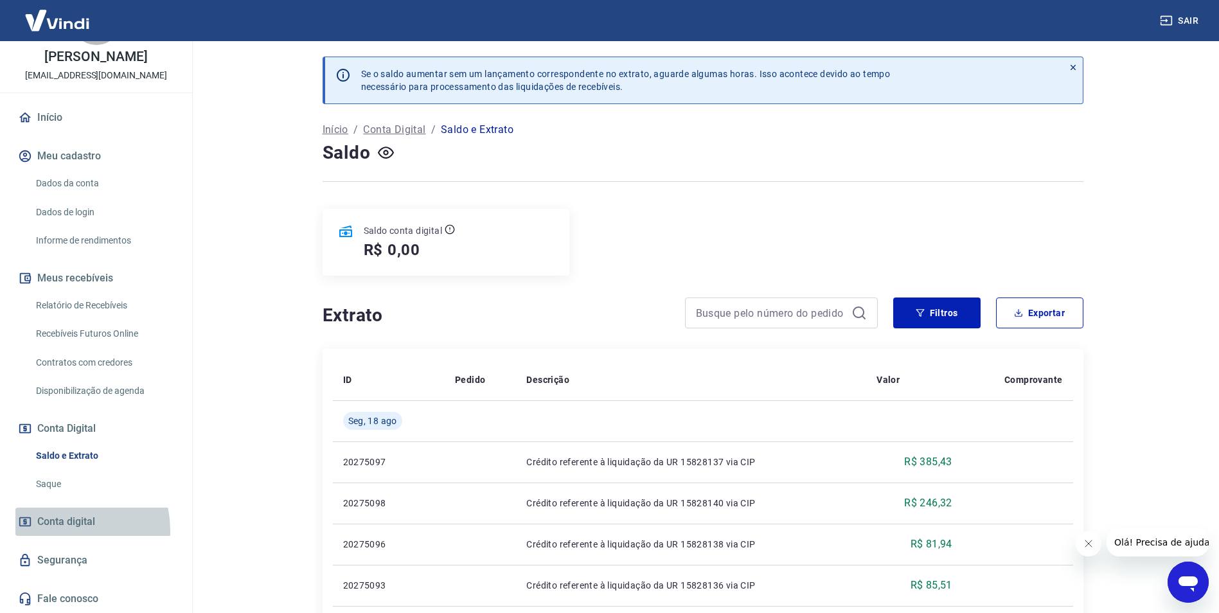
click at [62, 530] on span "Conta digital" at bounding box center [66, 522] width 58 height 18
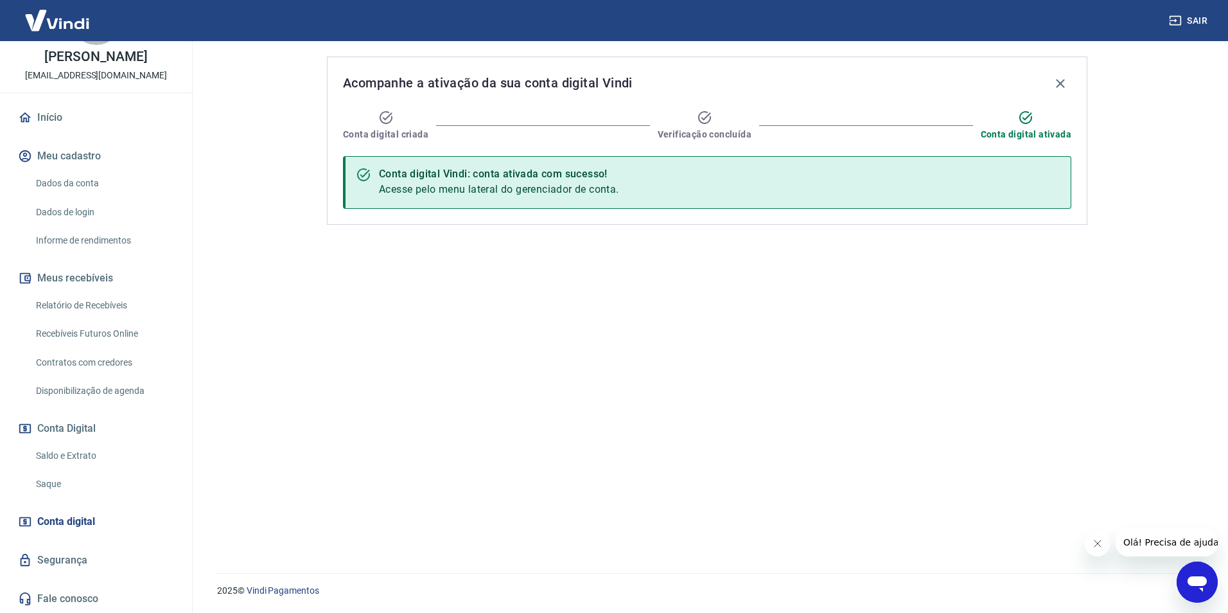
click at [77, 462] on link "Saldo e Extrato" at bounding box center [104, 456] width 146 height 26
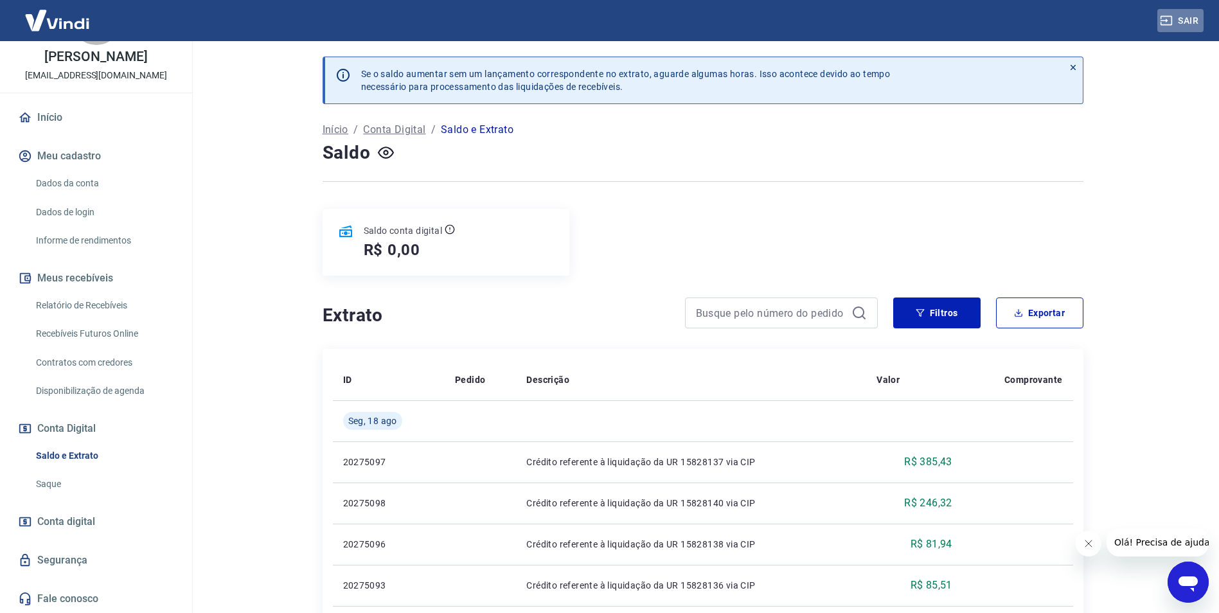
click at [1181, 19] on button "Sair" at bounding box center [1180, 21] width 46 height 24
